Goal: Transaction & Acquisition: Purchase product/service

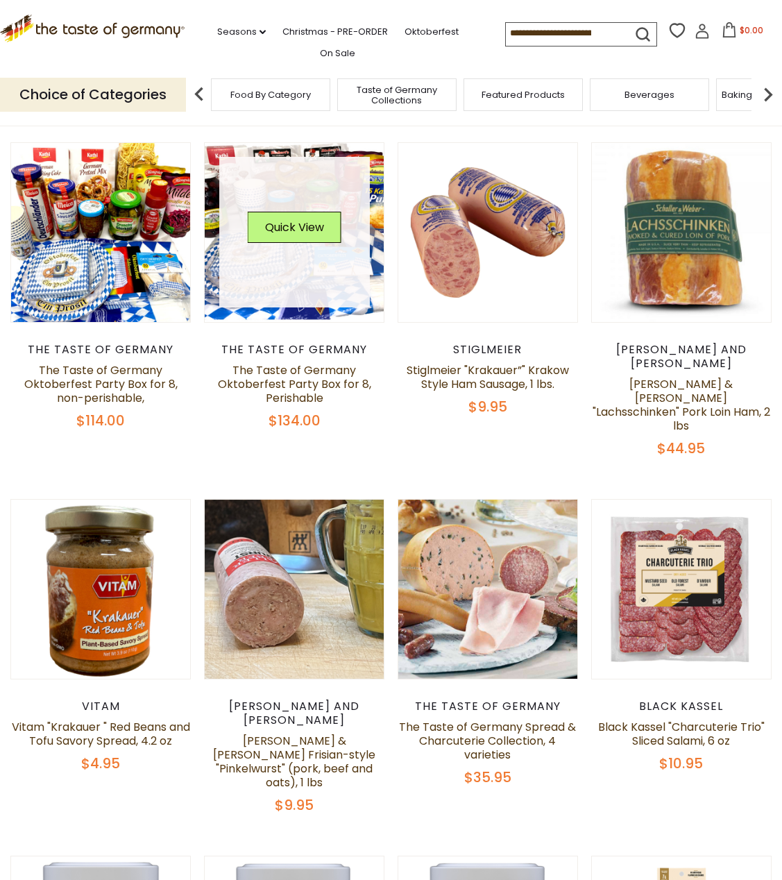
scroll to position [208, 0]
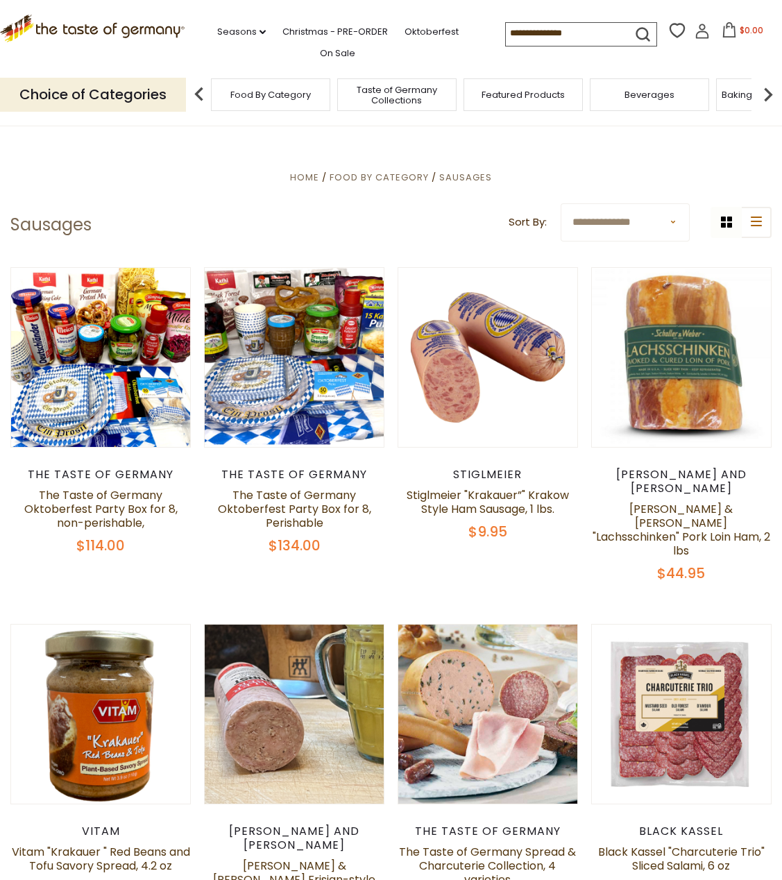
click at [197, 96] on img at bounding box center [199, 94] width 28 height 28
click at [251, 96] on span "Food By Category" at bounding box center [270, 94] width 80 height 10
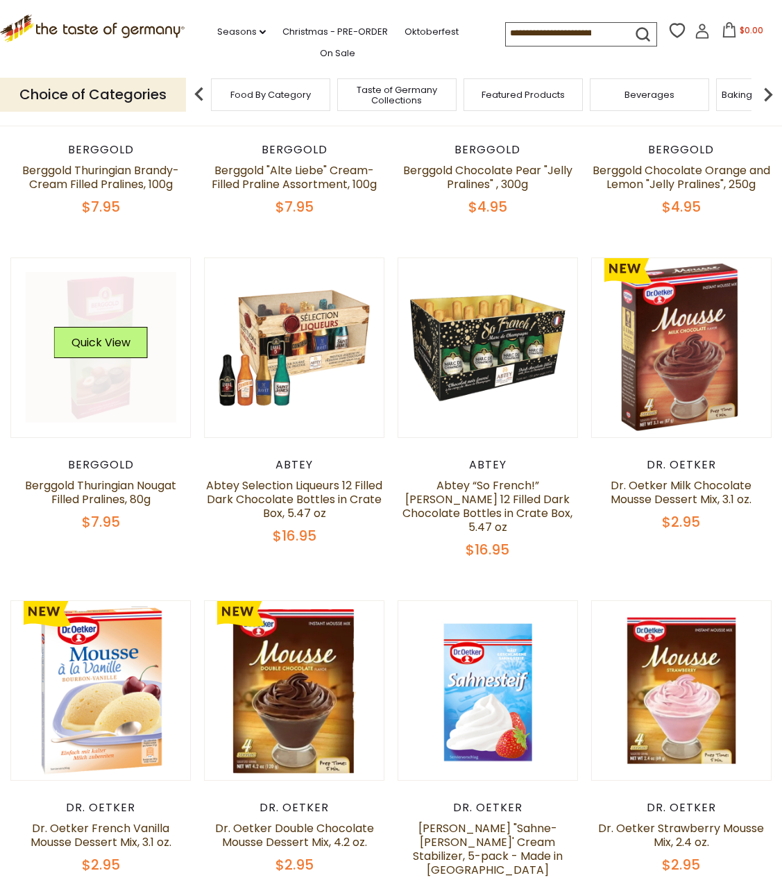
scroll to position [555, 0]
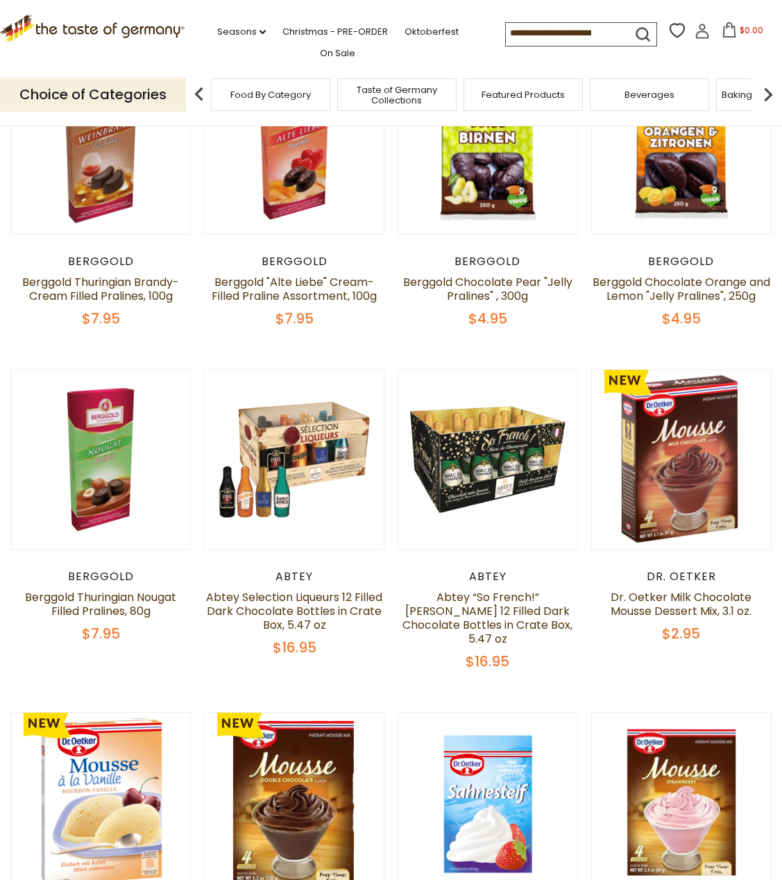
click at [197, 95] on img at bounding box center [199, 94] width 28 height 28
click at [769, 94] on img at bounding box center [768, 94] width 28 height 28
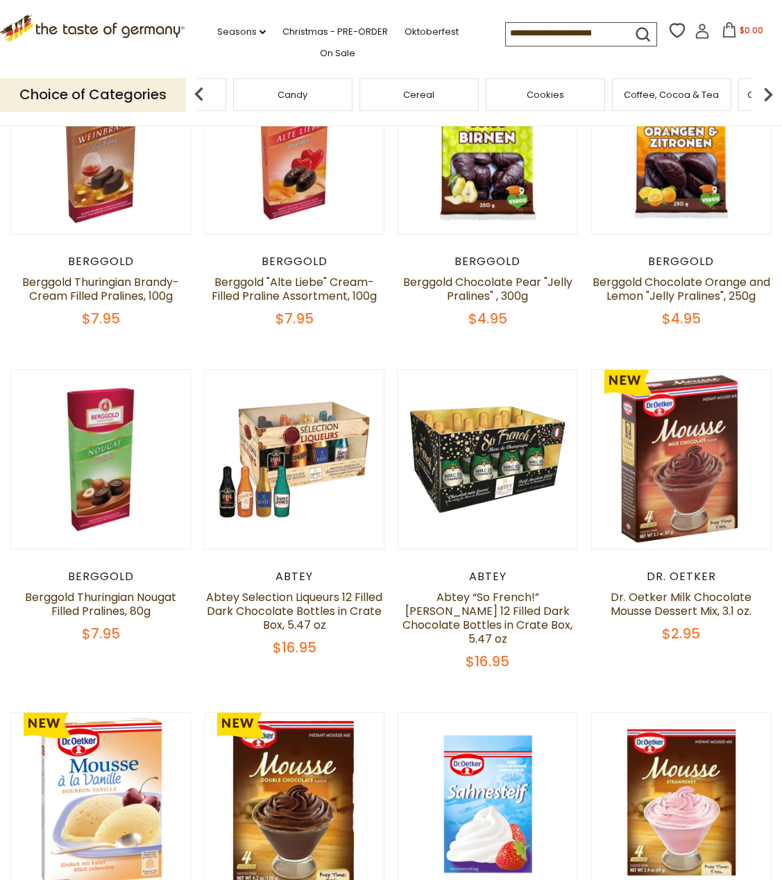
click at [769, 94] on img at bounding box center [768, 94] width 28 height 28
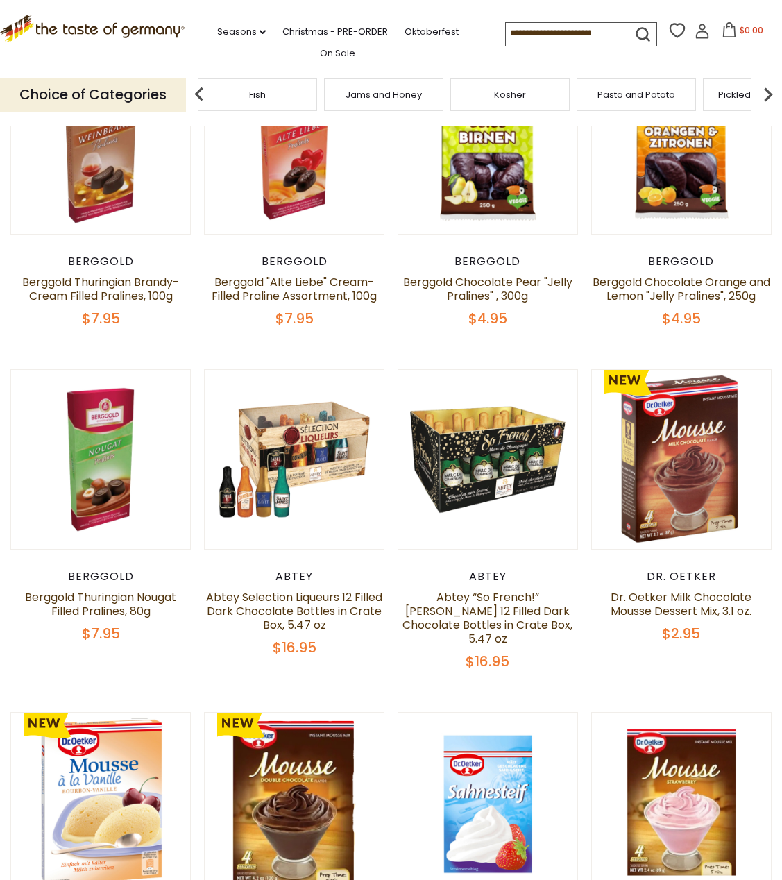
click at [769, 94] on img at bounding box center [768, 94] width 28 height 28
click at [538, 96] on span "Sausages" at bounding box center [543, 94] width 46 height 10
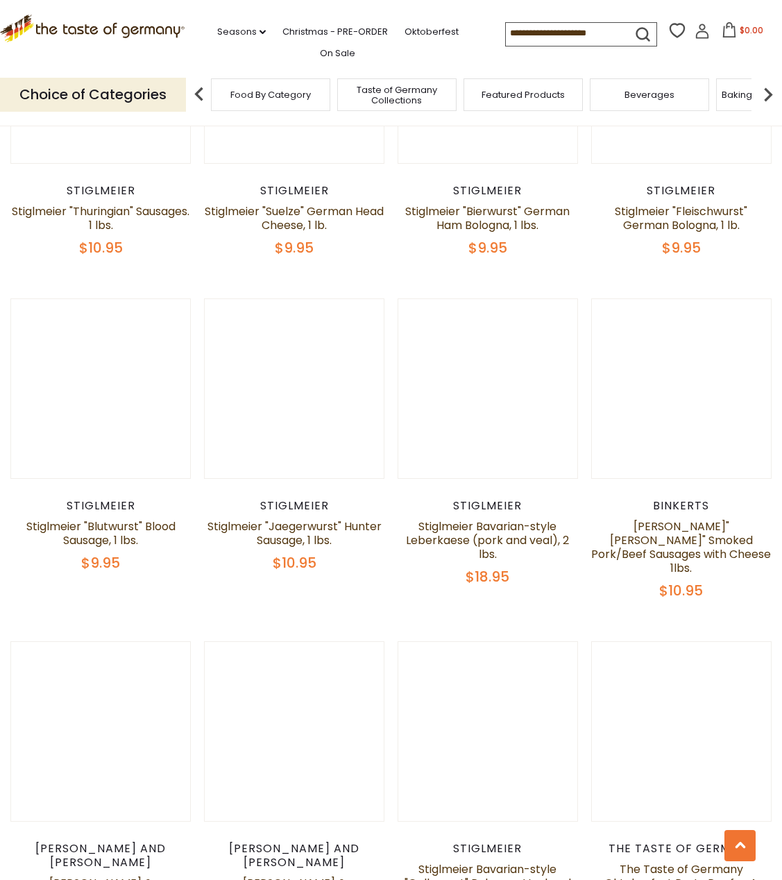
scroll to position [2636, 0]
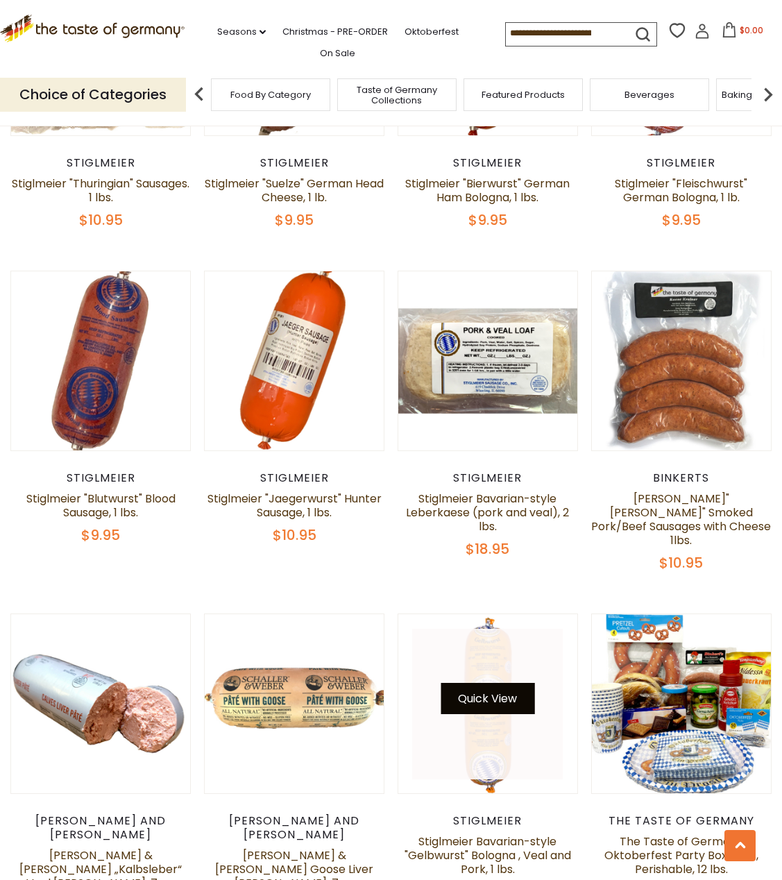
click at [492, 683] on button "Quick View" at bounding box center [487, 698] width 94 height 31
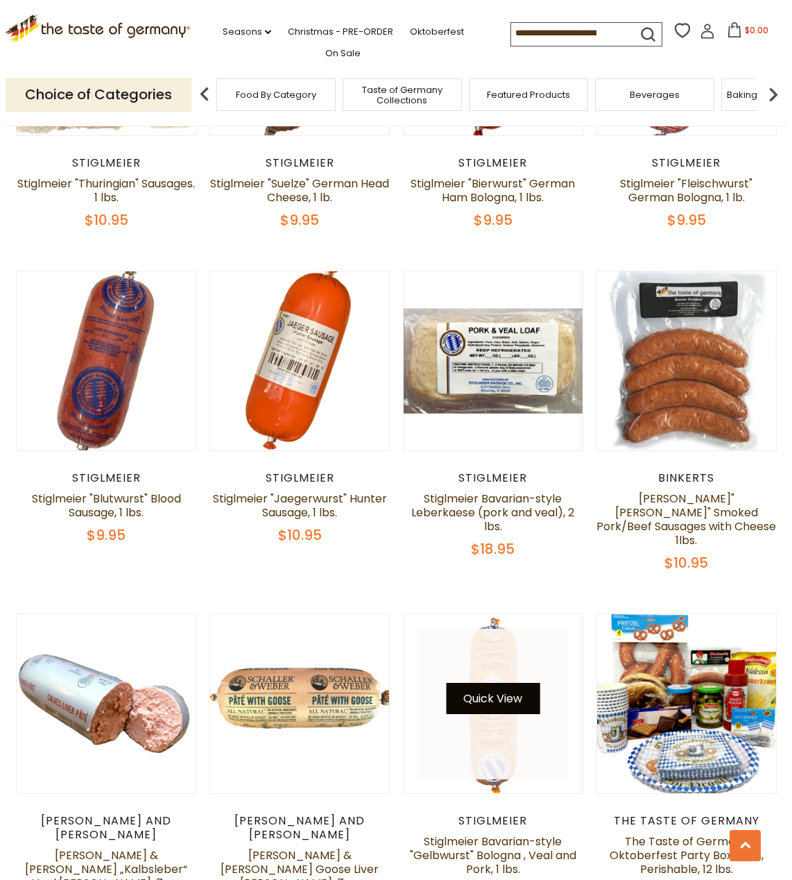
scroll to position [2656, 0]
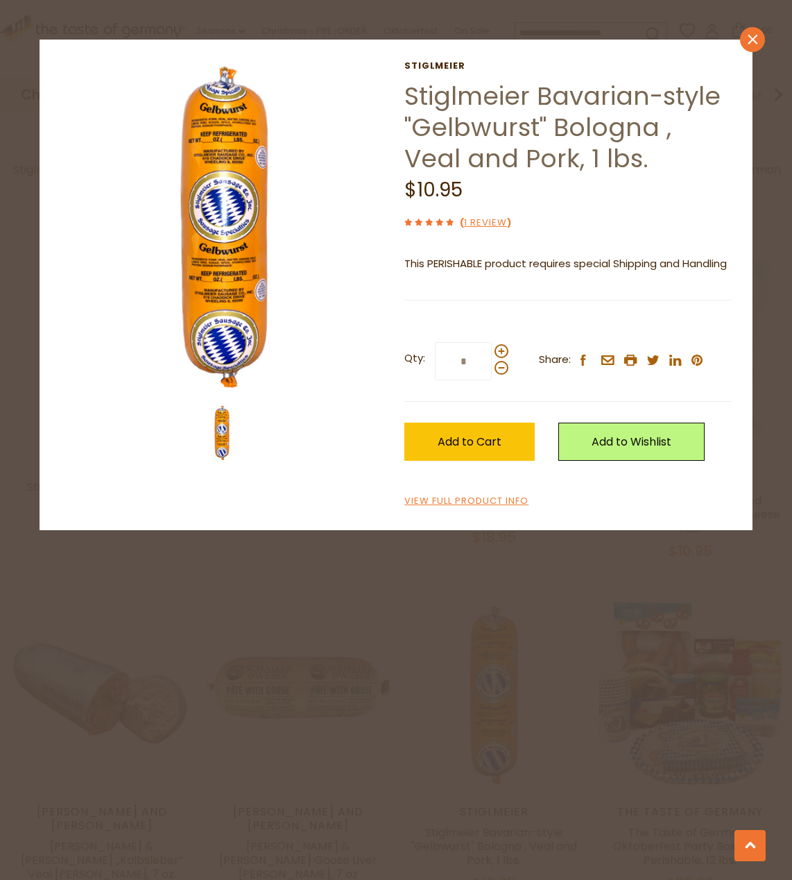
click at [746, 42] on link "close" at bounding box center [752, 39] width 25 height 25
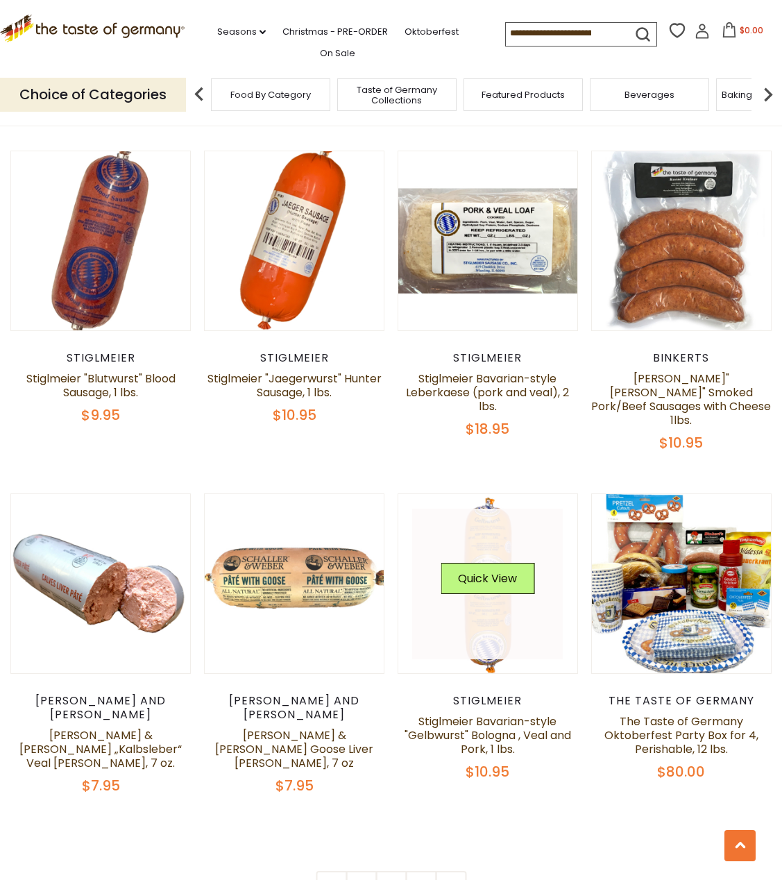
scroll to position [2775, 0]
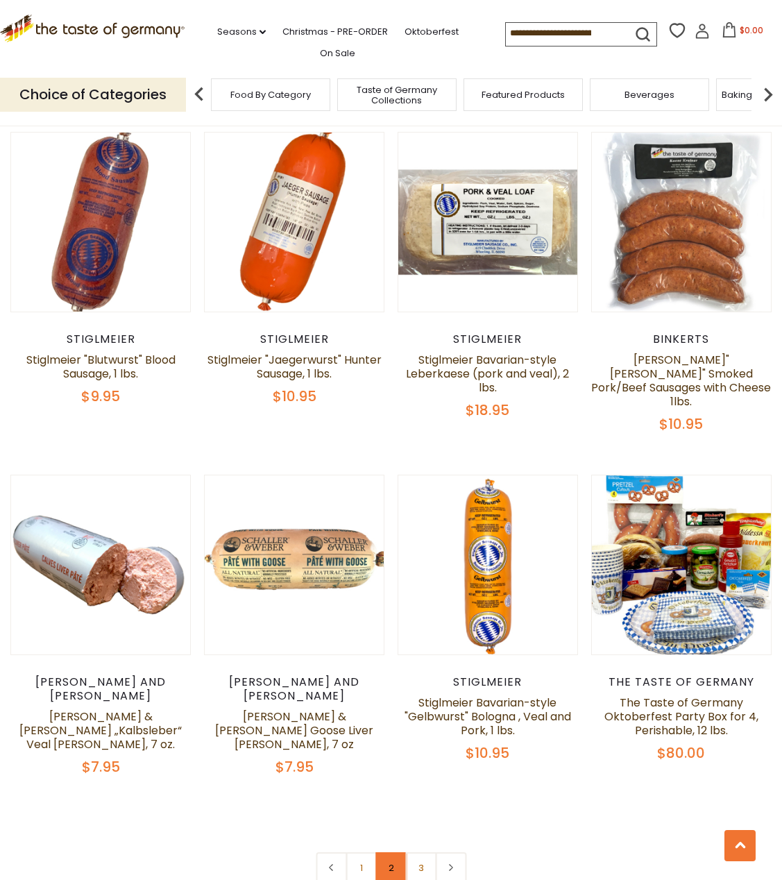
click at [391, 852] on link "2" at bounding box center [390, 867] width 31 height 31
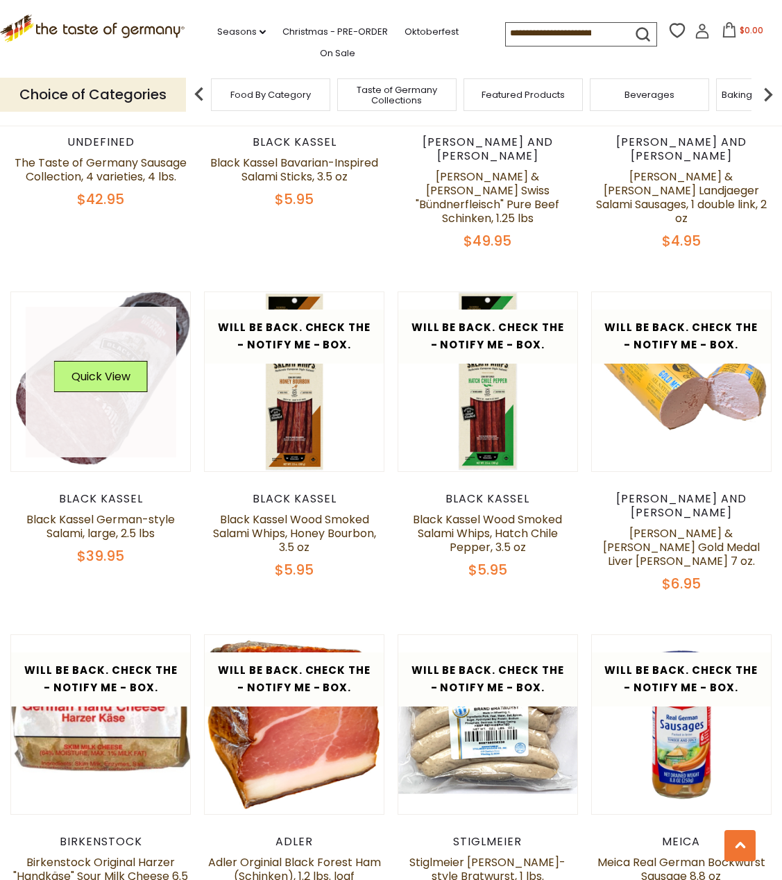
scroll to position [2562, 0]
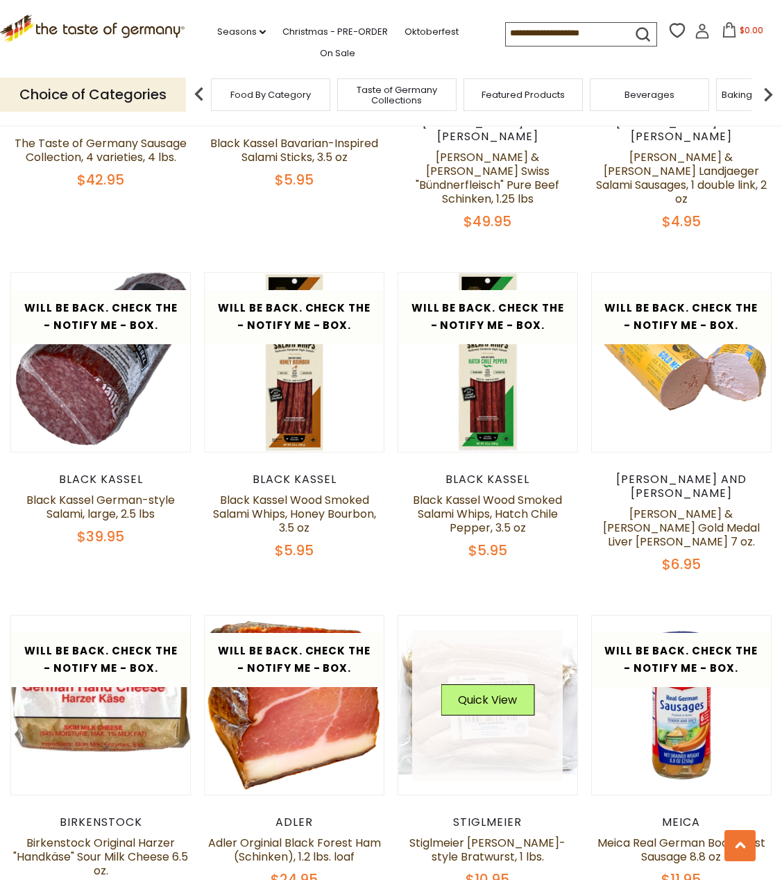
click at [501, 630] on link at bounding box center [487, 705] width 151 height 151
